Goal: Find specific page/section: Find specific page/section

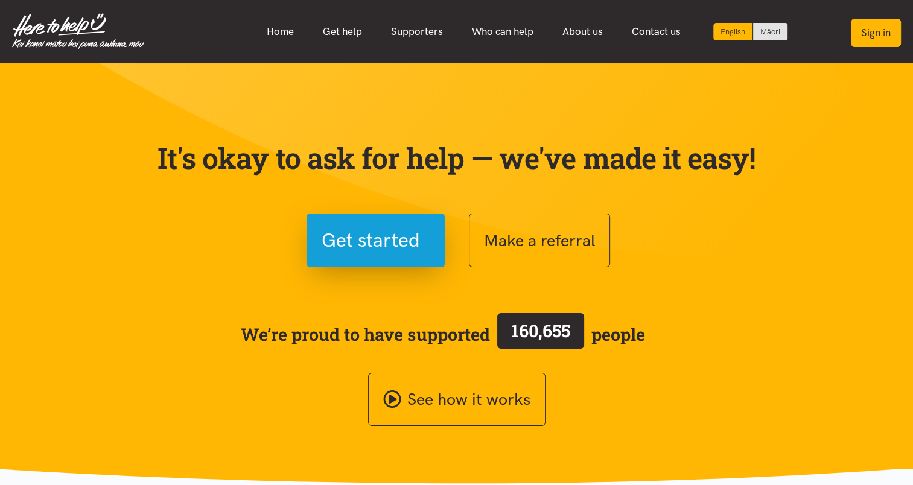
click at [891, 31] on button "Sign in" at bounding box center [876, 33] width 50 height 28
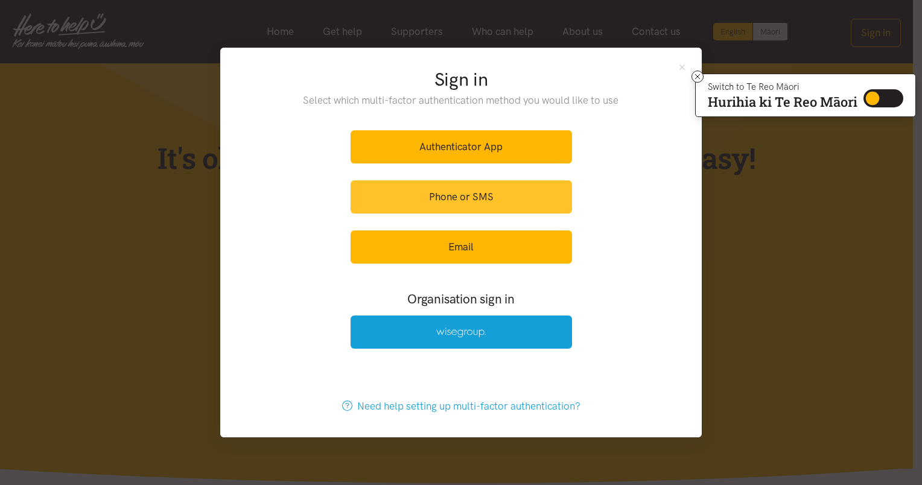
click at [444, 202] on link "Phone or SMS" at bounding box center [461, 196] width 221 height 33
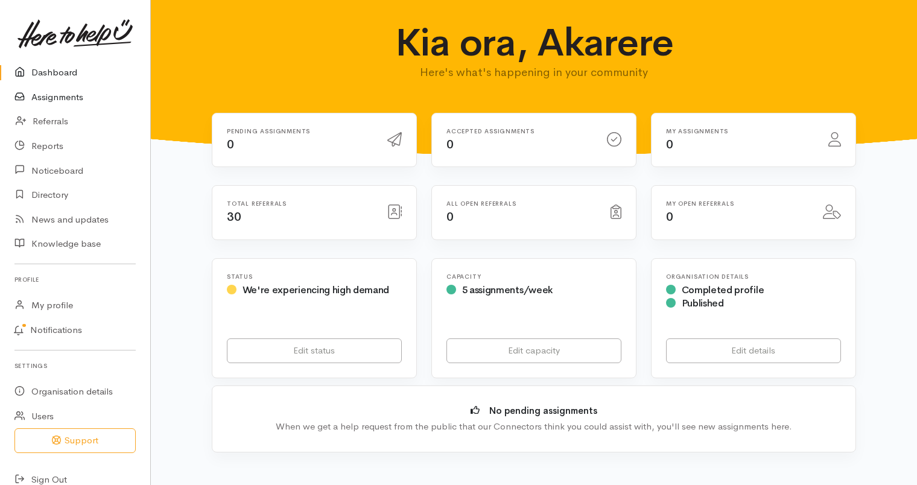
click at [77, 98] on link "Assignments" at bounding box center [75, 97] width 150 height 25
